Goal: Book appointment/travel/reservation

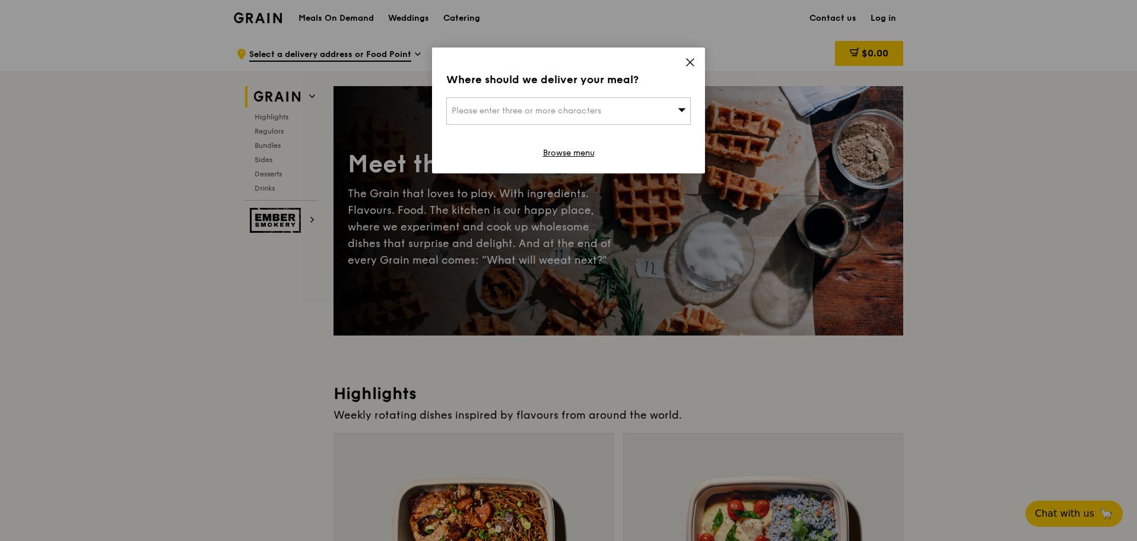
click at [680, 107] on icon at bounding box center [682, 109] width 8 height 9
click at [600, 106] on input "search" at bounding box center [568, 111] width 243 height 26
drag, startPoint x: 600, startPoint y: 106, endPoint x: 485, endPoint y: 113, distance: 114.8
click at [485, 113] on input "search" at bounding box center [568, 111] width 243 height 26
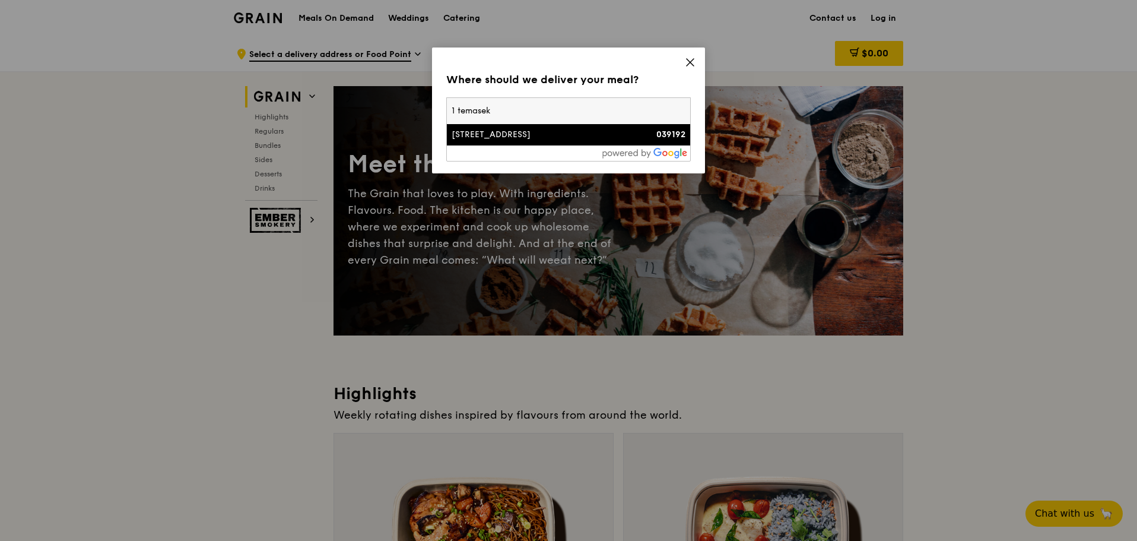
type input "1 temasek"
click at [540, 131] on div "[STREET_ADDRESS]" at bounding box center [540, 135] width 176 height 12
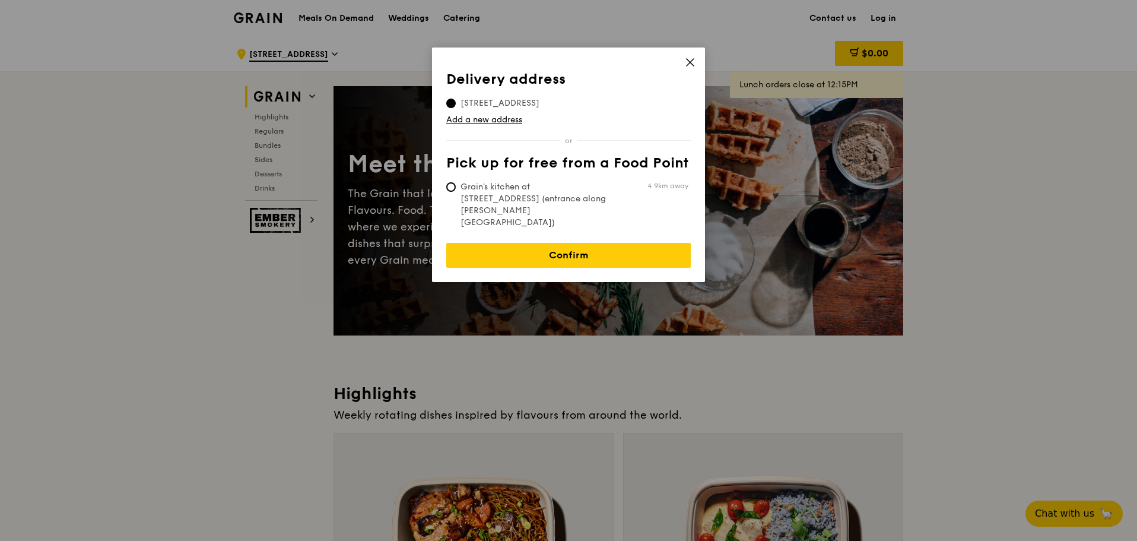
click at [685, 62] on icon at bounding box center [690, 62] width 11 height 11
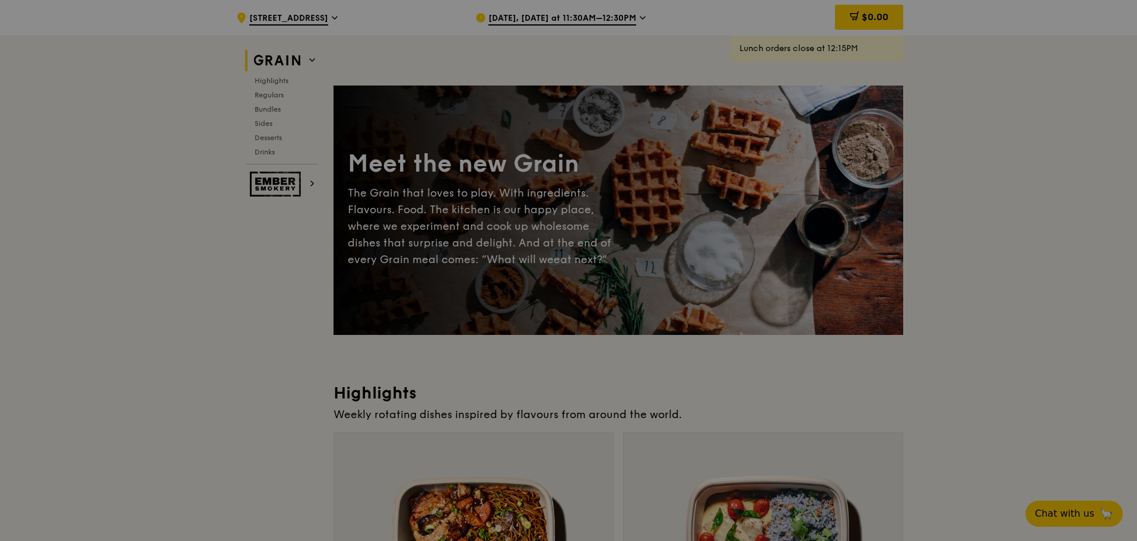
scroll to position [237, 0]
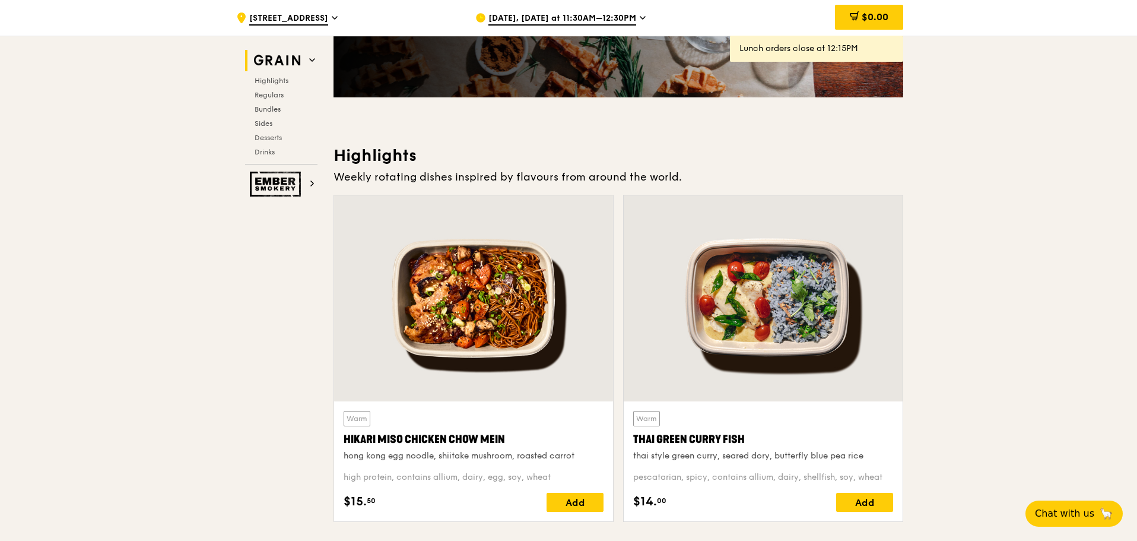
click at [633, 21] on div "[DATE], [DATE] at 11:30AM–12:30PM" at bounding box center [585, 18] width 220 height 36
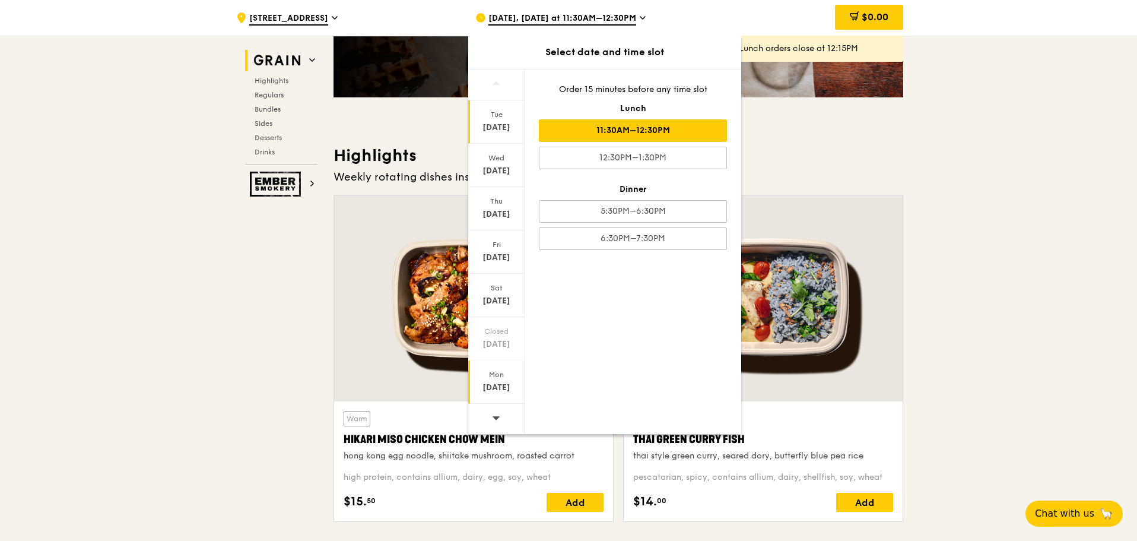
click at [497, 392] on div "[DATE]" at bounding box center [496, 388] width 53 height 12
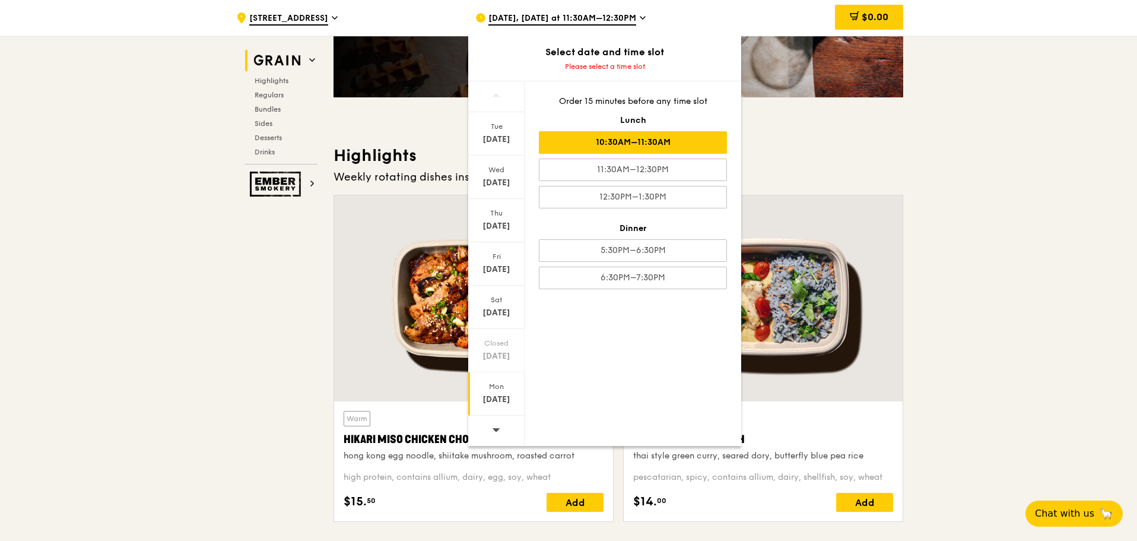
click at [636, 142] on div "10:30AM–11:30AM" at bounding box center [633, 142] width 188 height 23
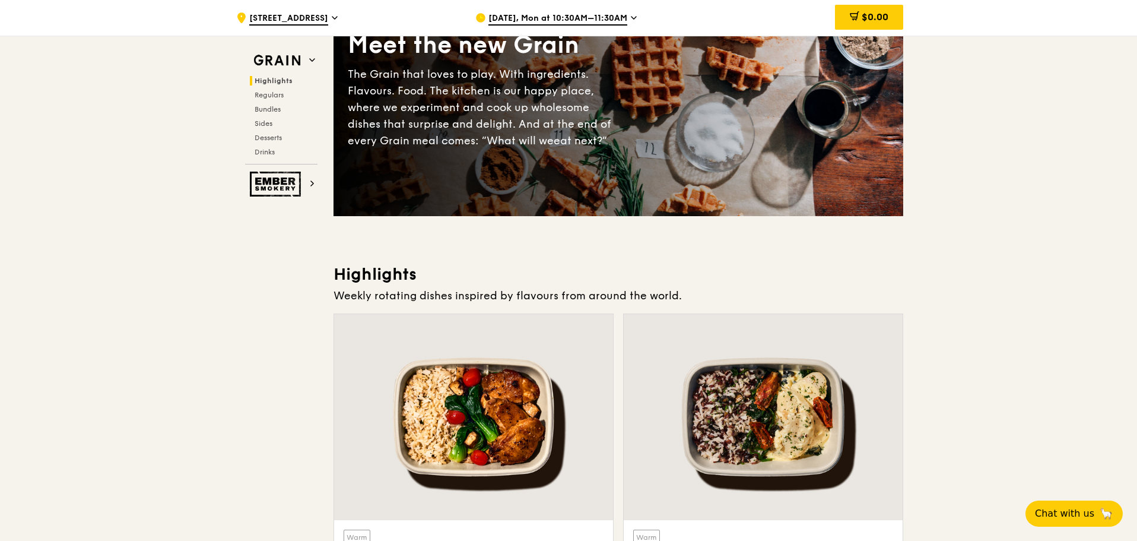
scroll to position [0, 0]
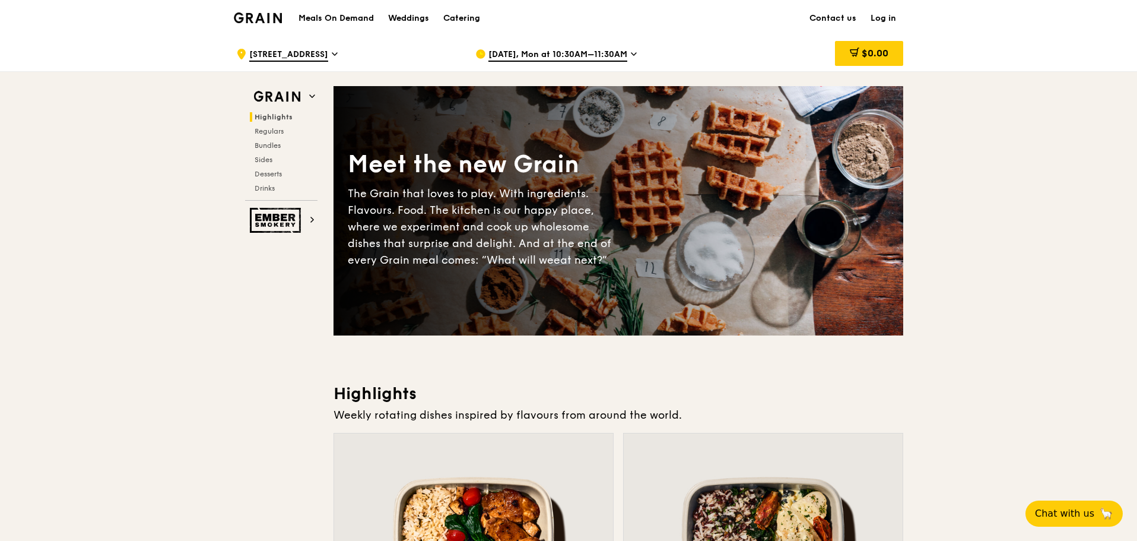
click at [307, 21] on h1 "Meals On Demand" at bounding box center [336, 18] width 75 height 12
click at [328, 15] on h1 "Meals On Demand" at bounding box center [336, 18] width 75 height 12
click at [328, 22] on h1 "Meals On Demand" at bounding box center [336, 18] width 75 height 12
click at [330, 16] on h1 "Meals On Demand" at bounding box center [336, 18] width 75 height 12
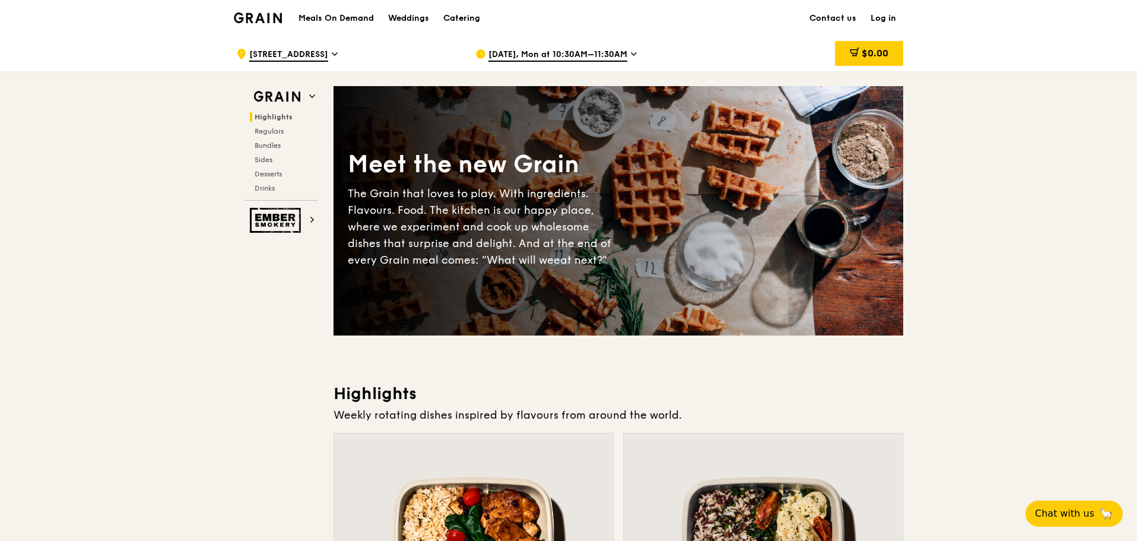
click at [330, 16] on h1 "Meals On Demand" at bounding box center [336, 18] width 75 height 12
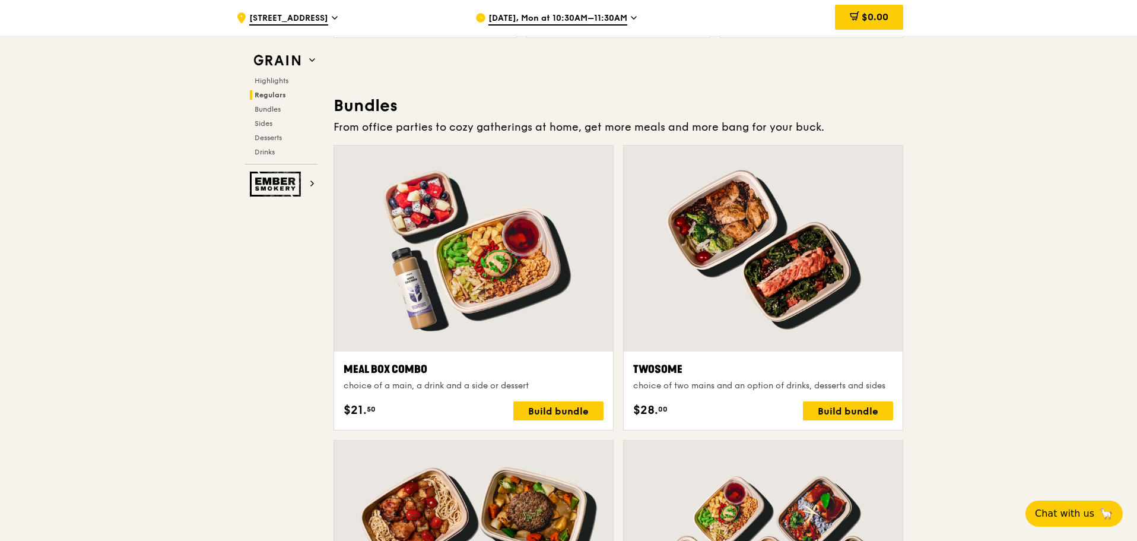
scroll to position [1602, 0]
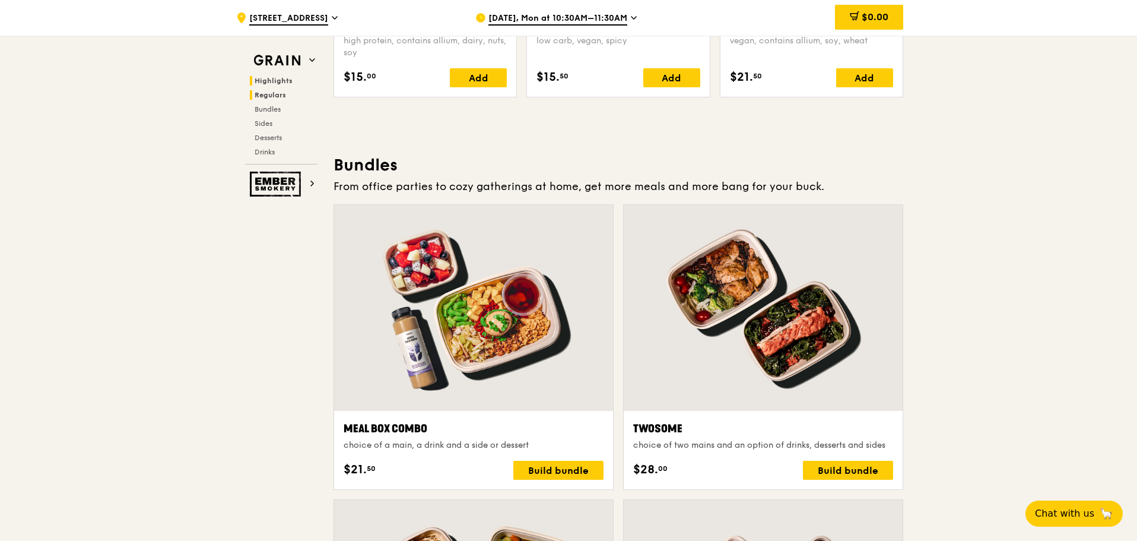
click at [270, 78] on span "Highlights" at bounding box center [274, 81] width 38 height 8
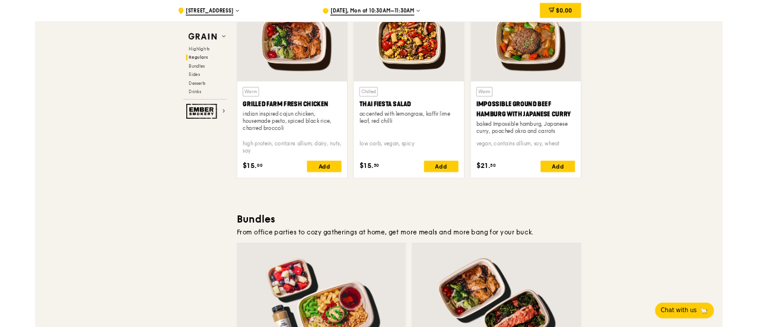
scroll to position [1402, 0]
